Goal: Information Seeking & Learning: Learn about a topic

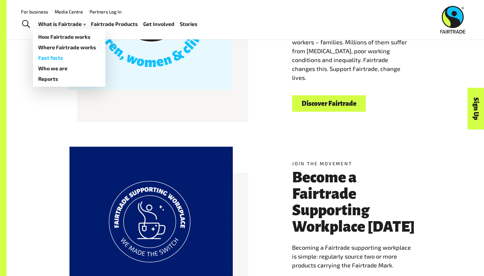
scroll to position [111, 0]
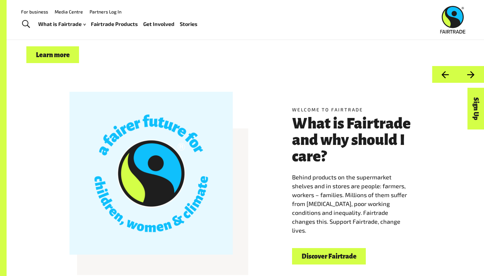
click at [51, 61] on link "Learn more" at bounding box center [52, 54] width 53 height 17
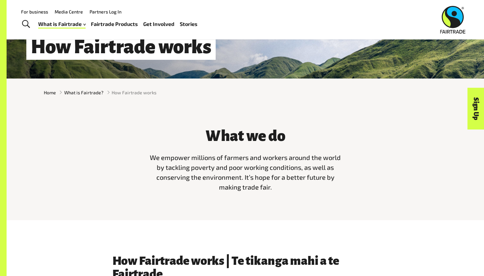
scroll to position [82, 0]
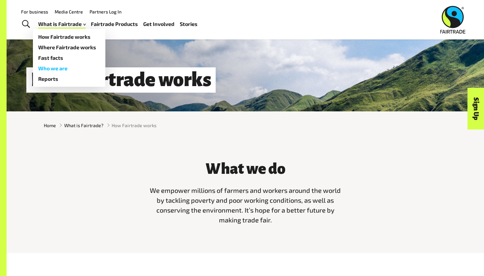
click at [55, 69] on link "Who we are" at bounding box center [69, 68] width 72 height 11
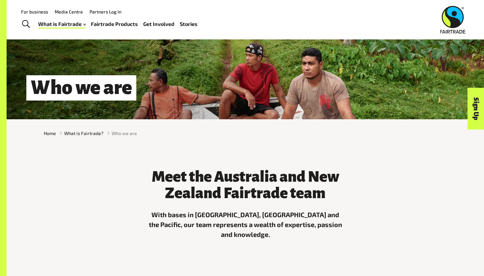
scroll to position [56, 0]
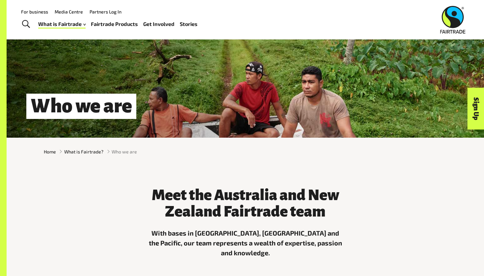
click at [25, 27] on span "Toggle Search" at bounding box center [26, 24] width 8 height 9
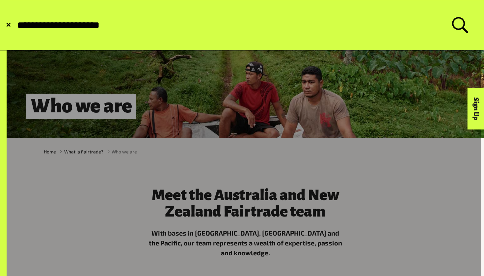
type input "**********"
click at [16, 25] on button "Submit Search" at bounding box center [16, 25] width 0 height 0
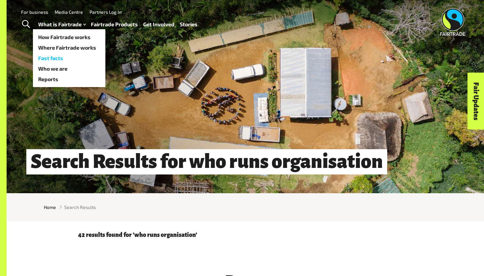
click at [55, 59] on link "Fast facts" at bounding box center [69, 58] width 72 height 11
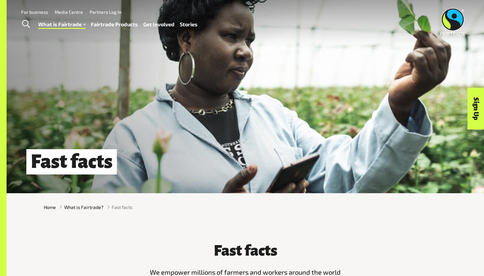
click at [122, 27] on link "Fairtrade Products" at bounding box center [114, 25] width 47 height 10
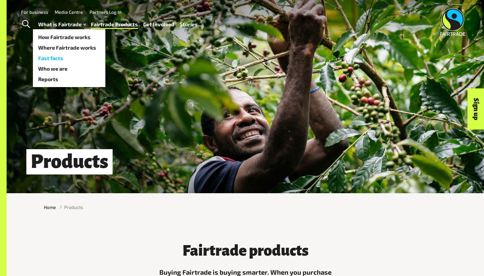
click at [58, 60] on link "Fast facts" at bounding box center [69, 58] width 72 height 11
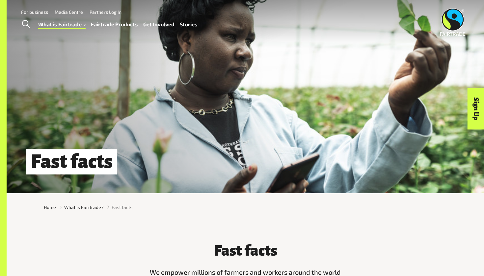
click at [113, 24] on link "Fairtrade Products" at bounding box center [114, 25] width 47 height 10
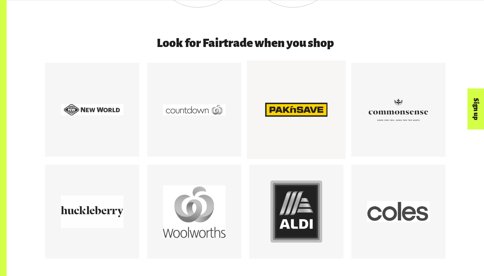
scroll to position [587, 0]
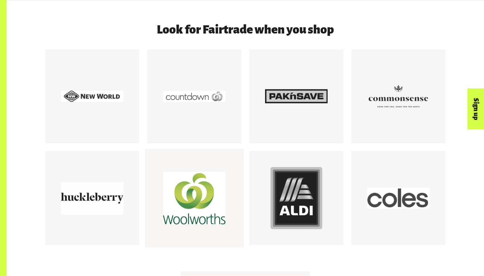
click at [211, 199] on div at bounding box center [194, 198] width 63 height 63
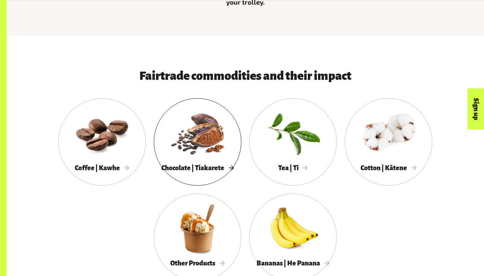
scroll to position [305, 0]
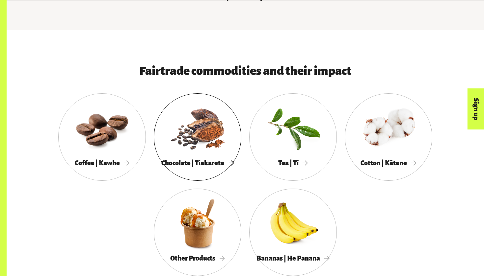
click at [212, 139] on div at bounding box center [198, 128] width 88 height 57
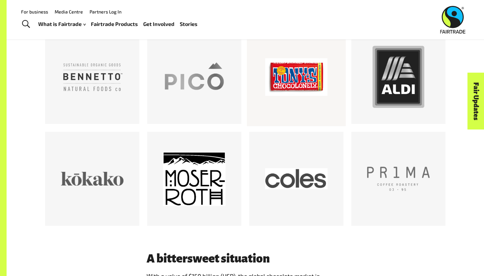
scroll to position [380, 0]
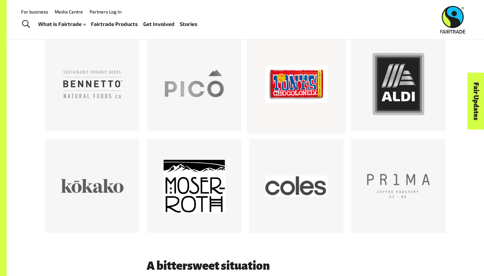
click at [279, 80] on div at bounding box center [296, 84] width 63 height 63
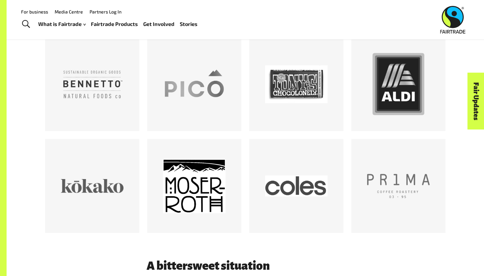
click at [453, 1] on div "Menu For business Media Centre Partners Log In What is Fairtrade How Fairtrade …" at bounding box center [242, 19] width 484 height 39
